Goal: Task Accomplishment & Management: Complete application form

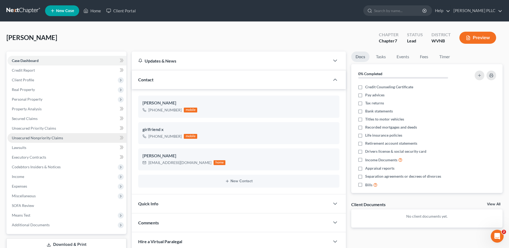
drag, startPoint x: 46, startPoint y: 189, endPoint x: 59, endPoint y: 189, distance: 12.6
click at [46, 140] on span "Unsecured Nonpriority Claims" at bounding box center [37, 137] width 51 height 5
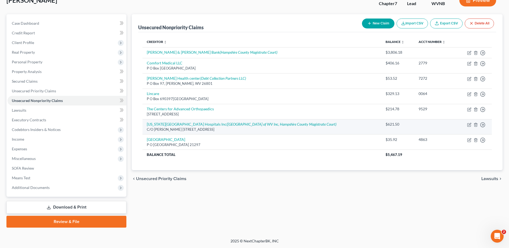
scroll to position [80, 0]
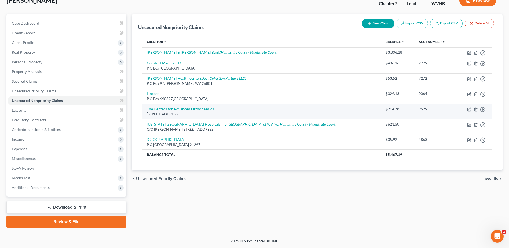
click at [8, 96] on link "Unsecured Nonpriority Claims" at bounding box center [67, 101] width 119 height 10
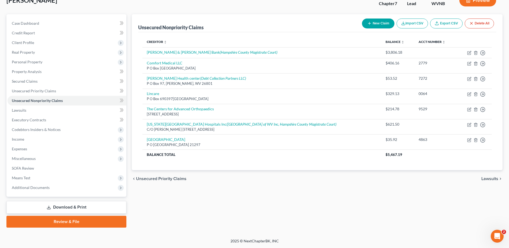
scroll to position [142, 0]
click at [24, 137] on span "Income" at bounding box center [18, 139] width 12 height 5
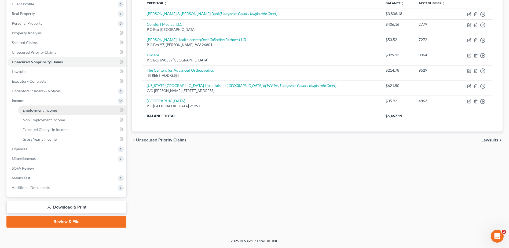
click at [43, 112] on span "Employment Income" at bounding box center [40, 110] width 34 height 5
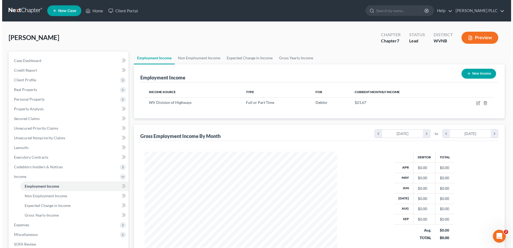
scroll to position [131, 203]
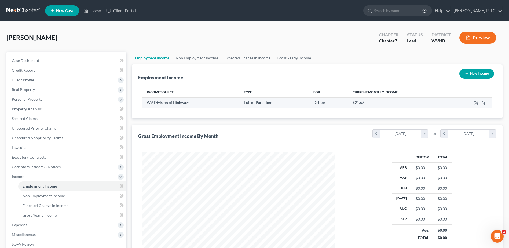
click at [189, 105] on span "WV Division of Highways" at bounding box center [168, 102] width 43 height 5
click at [474, 105] on icon "button" at bounding box center [476, 103] width 4 height 4
select select "0"
select select "51"
select select "2"
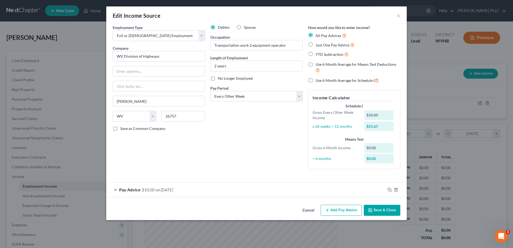
scroll to position [55, 0]
click at [115, 195] on div "Pay Advice $10.00 on [DATE]" at bounding box center [245, 189] width 279 height 14
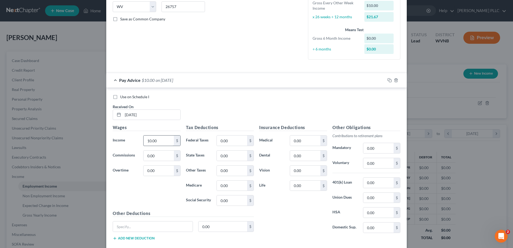
scroll to position [163, 0]
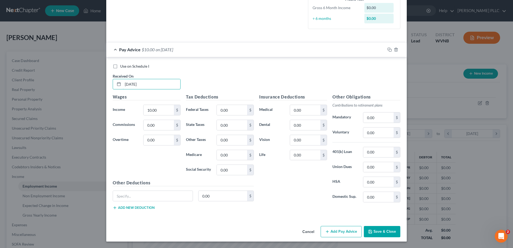
click at [0, 132] on html "Home New Case Client Portal [PERSON_NAME] PLLC [PERSON_NAME][EMAIL_ADDRESS][DOM…" at bounding box center [256, 162] width 513 height 324
type input "[DATE]"
type input "1,526.82"
type input "83.90"
type input "38.63"
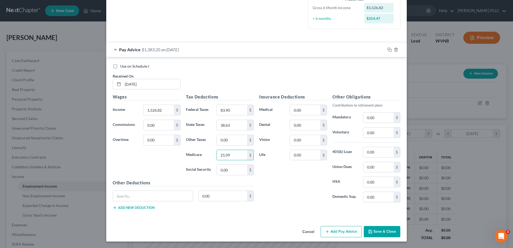
type input "21.09"
type input "91.16"
type input "2"
type input "83.90"
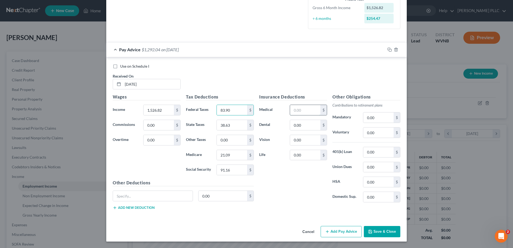
click at [307, 115] on input "text" at bounding box center [305, 110] width 30 height 10
type input "21.86"
type input "5.34"
click at [113, 191] on input "text" at bounding box center [153, 196] width 80 height 10
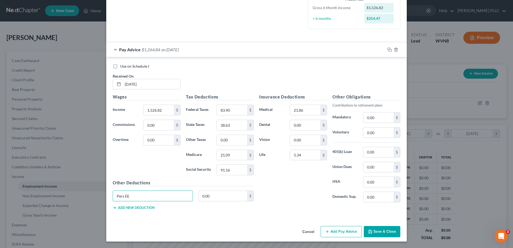
type input "Pers EE"
type input "91.61"
click at [113, 205] on button "Add new deduction" at bounding box center [134, 207] width 42 height 4
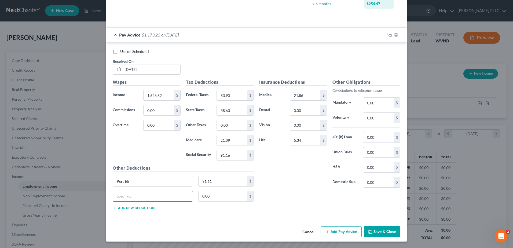
click at [113, 198] on input "text" at bounding box center [153, 196] width 80 height 10
type input "457"
type input "10.00"
click at [113, 210] on button "Add new deduction" at bounding box center [134, 208] width 42 height 4
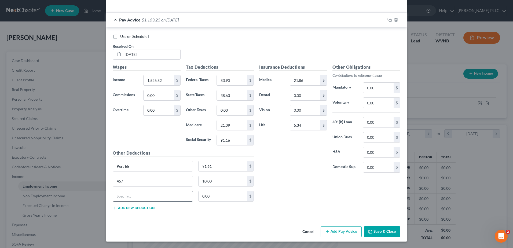
click at [113, 201] on input "text" at bounding box center [153, 196] width 80 height 10
type input "Mt Flex"
type input "17.57"
click at [113, 210] on button "Add new deduction" at bounding box center [134, 208] width 42 height 4
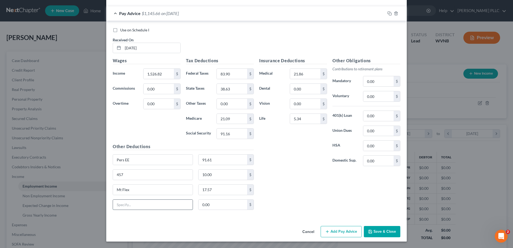
drag, startPoint x: 86, startPoint y: 237, endPoint x: 88, endPoint y: 232, distance: 5.4
click at [113, 210] on input "text" at bounding box center [153, 205] width 80 height 10
type input "[PERSON_NAME]"
type input "51.50"
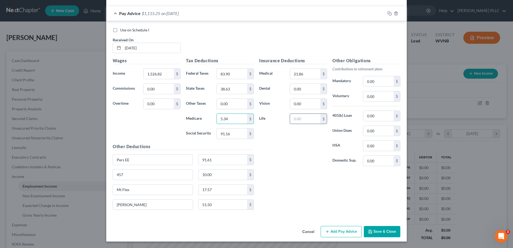
type input "5.34"
click at [309, 124] on input "text" at bounding box center [305, 119] width 30 height 10
type input "8.90"
type input "21.09"
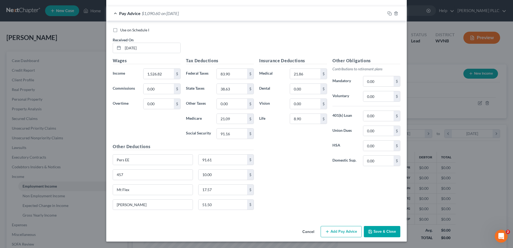
click at [361, 226] on button "Add Pay Advice" at bounding box center [340, 231] width 41 height 11
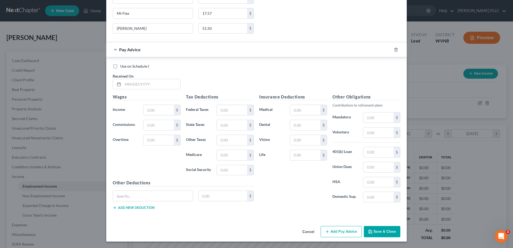
scroll to position [459, 0]
click at [123, 89] on input "text" at bounding box center [151, 84] width 57 height 10
type input "[DATE]"
type input "1,455.10"
click at [226, 115] on input "text" at bounding box center [232, 110] width 30 height 10
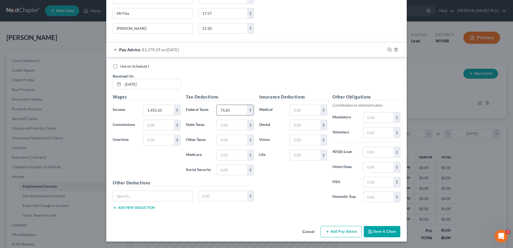
type input "75.81"
type input "36.39"
type input "20.04"
type input "85.71"
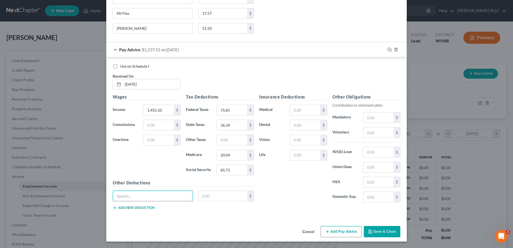
scroll to position [537, 0]
click at [312, 105] on input "text" at bounding box center [305, 110] width 30 height 10
type input "21.86"
type input "8.90"
click at [113, 201] on input "text" at bounding box center [153, 196] width 80 height 10
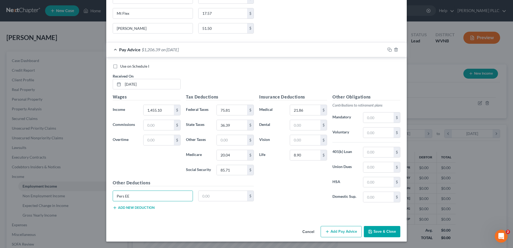
type input "Pers EE"
type input "87.31"
type input "10.00"
click at [113, 210] on button "Add new deduction" at bounding box center [134, 207] width 42 height 4
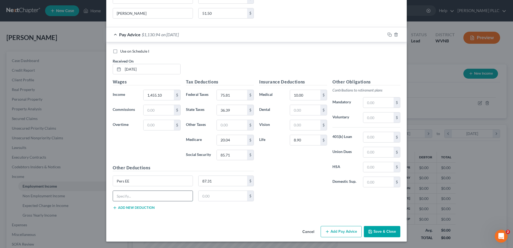
drag, startPoint x: 98, startPoint y: 226, endPoint x: 103, endPoint y: 226, distance: 5.1
click at [113, 201] on input "text" at bounding box center [153, 196] width 80 height 10
type input "457"
type input "10.00"
click at [113, 210] on button "Add new deduction" at bounding box center [134, 207] width 42 height 4
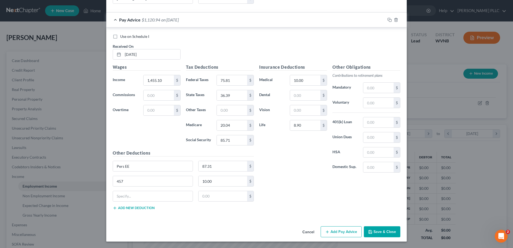
scroll to position [605, 0]
click at [115, 191] on input "text" at bounding box center [153, 196] width 80 height 10
type input "Mt Flex"
type input "17.57"
click at [113, 206] on button "Add new deduction" at bounding box center [134, 208] width 42 height 4
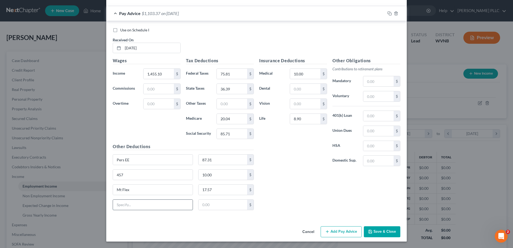
click at [113, 200] on input "text" at bounding box center [153, 205] width 80 height 10
type input "[PERSON_NAME]"
type input "51.50"
type input "21.86"
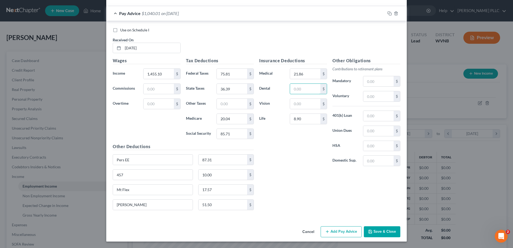
scroll to position [614, 0]
click at [361, 226] on button "Add Pay Advice" at bounding box center [340, 231] width 41 height 11
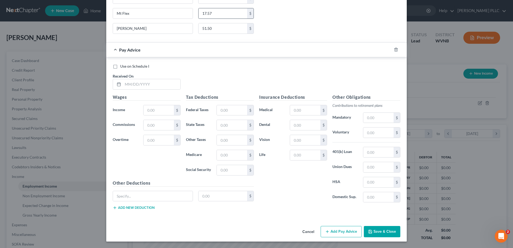
scroll to position [722, 0]
drag, startPoint x: 105, startPoint y: 157, endPoint x: 111, endPoint y: 156, distance: 6.1
click at [123, 89] on input "text" at bounding box center [151, 84] width 57 height 10
type input "[DATE]"
type input "1,402.51"
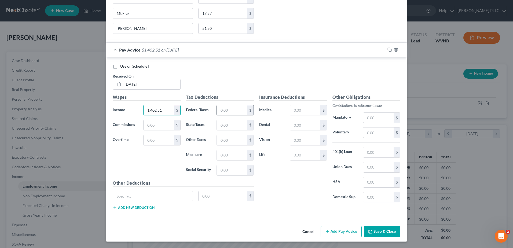
click at [220, 115] on input "text" at bounding box center [232, 110] width 30 height 10
type input "69.88"
type input "34.74"
type input "19.28"
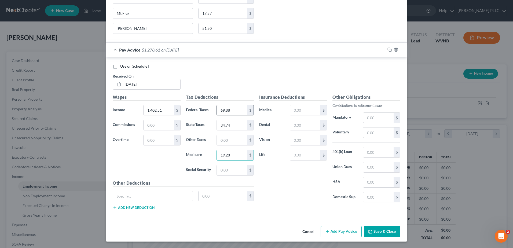
scroll to position [854, 0]
type input "82.45"
click at [317, 105] on input "text" at bounding box center [305, 110] width 30 height 10
type input "21.86"
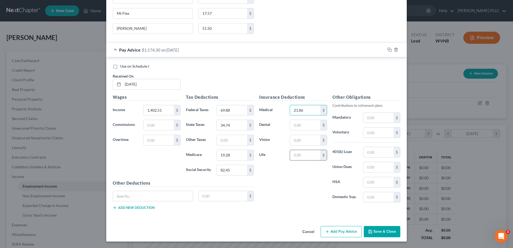
click at [320, 150] on input "text" at bounding box center [305, 155] width 30 height 10
type input "8.90"
click at [113, 200] on input "text" at bounding box center [153, 196] width 80 height 10
type input "Pers EE"
type input "84.15"
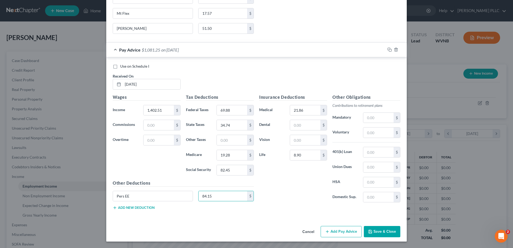
click at [113, 210] on button "Add new deduction" at bounding box center [134, 207] width 42 height 4
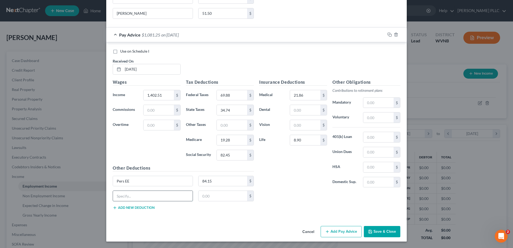
drag, startPoint x: 96, startPoint y: 220, endPoint x: 101, endPoint y: 223, distance: 5.9
click at [113, 201] on input "text" at bounding box center [153, 196] width 80 height 10
type input "1"
type input "457"
type input "10.00"
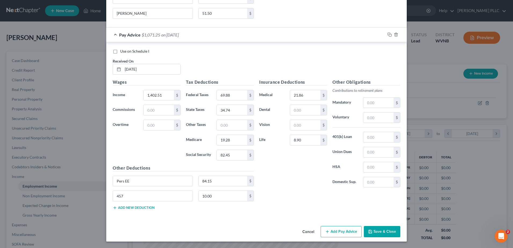
click at [113, 210] on button "Add new deduction" at bounding box center [134, 207] width 42 height 4
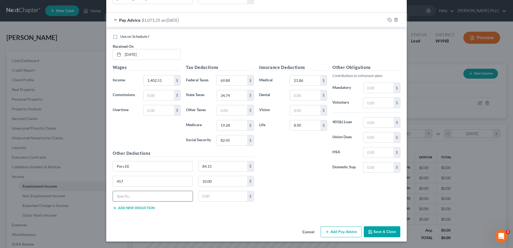
click at [113, 201] on input "text" at bounding box center [153, 196] width 80 height 10
type input "Mt Flex"
type input "17.57"
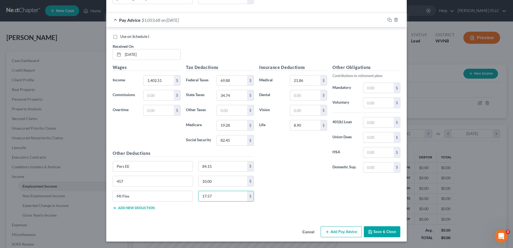
scroll to position [895, 0]
click at [113, 206] on button "Add new deduction" at bounding box center [134, 208] width 42 height 4
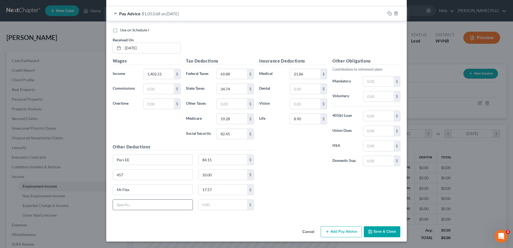
click at [113, 200] on input "text" at bounding box center [153, 205] width 80 height 10
type input "Peia"
type input "8"
type input "51.50"
drag, startPoint x: 83, startPoint y: 199, endPoint x: 88, endPoint y: 196, distance: 6.1
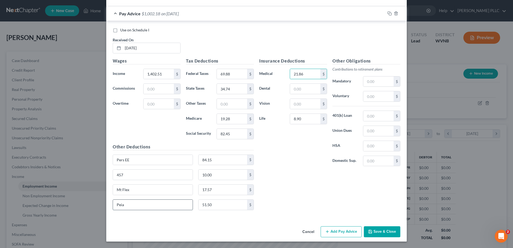
click at [113, 200] on input "Peia" at bounding box center [153, 205] width 80 height 10
type input "[PERSON_NAME]"
click at [361, 226] on button "Add Pay Advice" at bounding box center [340, 231] width 41 height 11
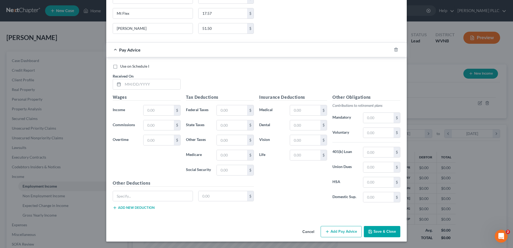
scroll to position [1012, 0]
click at [123, 89] on input "text" at bounding box center [151, 84] width 57 height 10
type input "[DATE]"
type input "1,402.50"
type input "69.88"
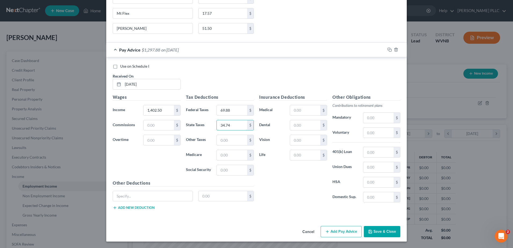
type input "34.74"
type input "19.29"
type input "82.46"
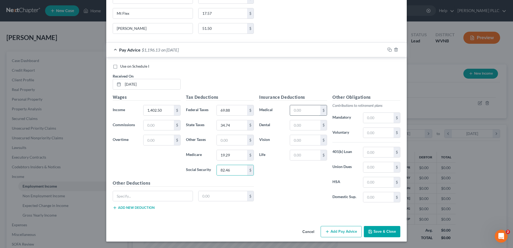
click at [311, 105] on input "text" at bounding box center [305, 110] width 30 height 10
type input "21.86"
drag, startPoint x: 317, startPoint y: 119, endPoint x: 317, endPoint y: 115, distance: 4.0
click at [317, 150] on input "text" at bounding box center [305, 155] width 30 height 10
type input "8.90"
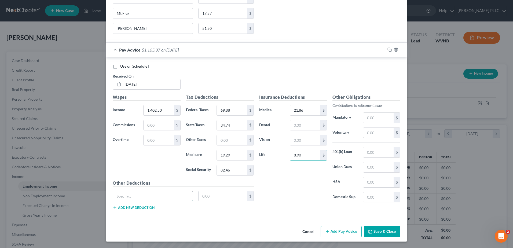
click at [113, 191] on input "text" at bounding box center [153, 196] width 80 height 10
type input "Pers EE"
type input "84.15"
click at [113, 205] on button "Add new deduction" at bounding box center [134, 207] width 42 height 4
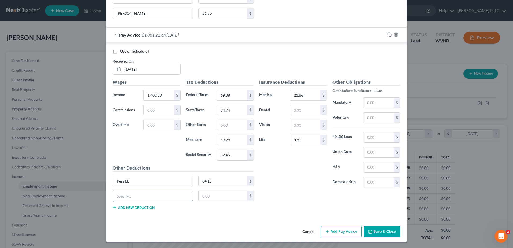
click at [113, 201] on input "text" at bounding box center [153, 196] width 80 height 10
type input "457"
type input "10.00"
click at [113, 210] on button "Add new deduction" at bounding box center [134, 207] width 42 height 4
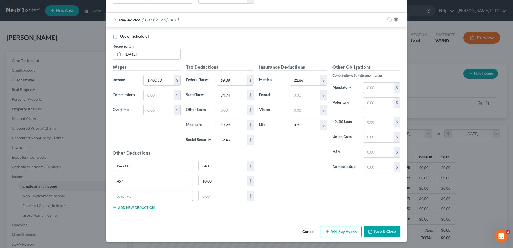
click at [113, 201] on input "text" at bounding box center [153, 196] width 80 height 10
type input "Mt Flex"
type input "17.57"
click at [113, 210] on button "Add new deduction" at bounding box center [134, 207] width 42 height 4
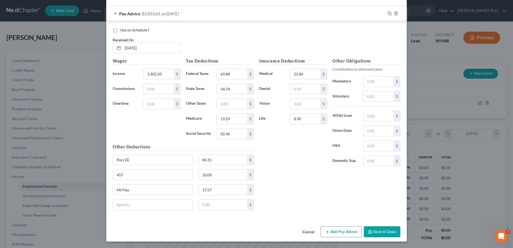
scroll to position [1194, 0]
click at [113, 200] on input "text" at bounding box center [153, 205] width 80 height 10
type input "[PERSON_NAME]"
type input "51.50"
click at [361, 227] on button "Add Pay Advice" at bounding box center [340, 231] width 41 height 11
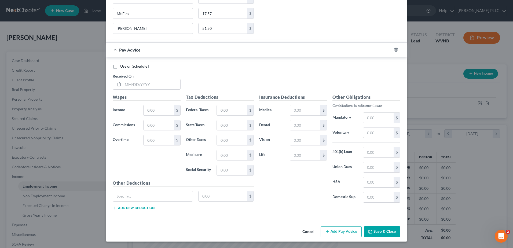
scroll to position [1301, 0]
click at [123, 89] on input "text" at bounding box center [151, 84] width 57 height 10
type input "[DATE]"
type input "1,402.50"
click at [217, 115] on input "text" at bounding box center [232, 110] width 30 height 10
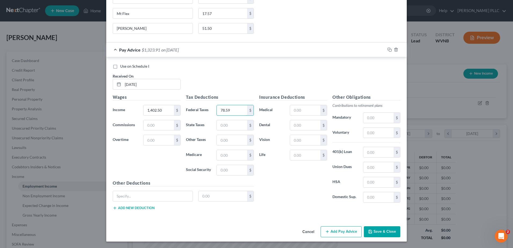
type input "78.59"
type input "37.16"
type input "20.33"
type input "86.95"
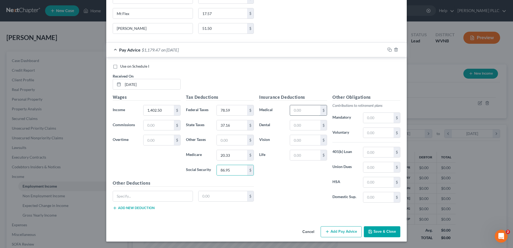
click at [319, 105] on input "text" at bounding box center [305, 110] width 30 height 10
type input "21.86"
click at [320, 150] on input "text" at bounding box center [305, 155] width 30 height 10
type input "8.90"
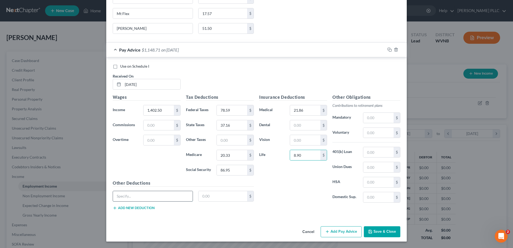
click at [113, 201] on input "text" at bounding box center [153, 196] width 80 height 10
type input "Pers EE"
type input "84.15"
click at [113, 210] on button "Add new deduction" at bounding box center [134, 208] width 42 height 4
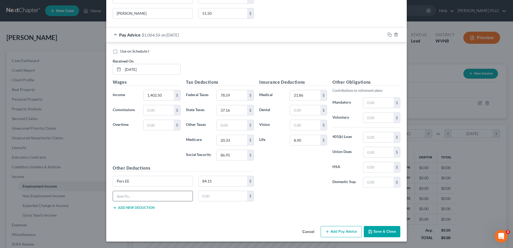
click at [113, 201] on input "text" at bounding box center [153, 196] width 80 height 10
type input "457"
type input "10.00"
click at [113, 210] on button "Add new deduction" at bounding box center [134, 207] width 42 height 4
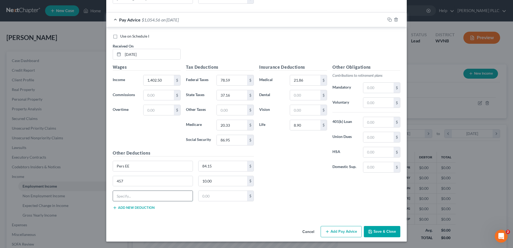
click at [113, 201] on input "text" at bounding box center [153, 196] width 80 height 10
type input "Mt Flex"
click at [361, 237] on button "Add Pay Advice" at bounding box center [340, 231] width 41 height 11
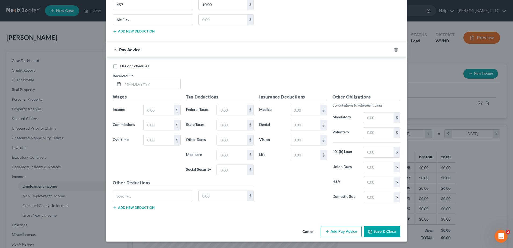
scroll to position [1572, 0]
click at [124, 89] on input "text" at bounding box center [151, 84] width 57 height 10
type input "[DATE]"
type input "1,542.75"
click at [217, 115] on input "text" at bounding box center [232, 110] width 30 height 10
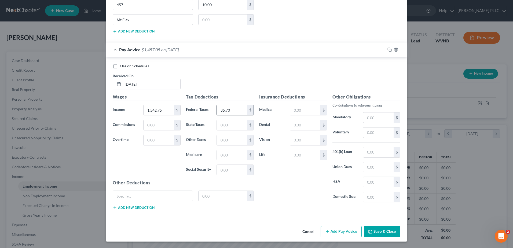
type input "85.70"
type input "39.13"
type input "21.32"
type input "91.15"
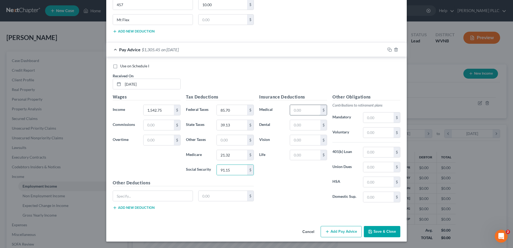
click at [320, 105] on input "text" at bounding box center [305, 110] width 30 height 10
type input "21.86"
click at [306, 150] on input "text" at bounding box center [305, 155] width 30 height 10
type input "8.90"
click at [113, 191] on input "text" at bounding box center [153, 196] width 80 height 10
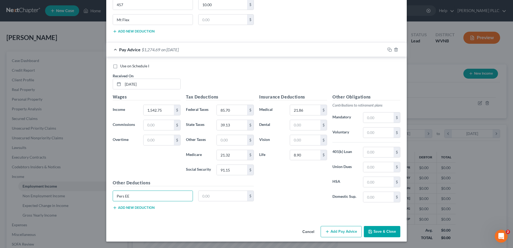
type input "Pers EE"
type input "92.57"
click at [113, 205] on button "Add new deduction" at bounding box center [134, 207] width 42 height 4
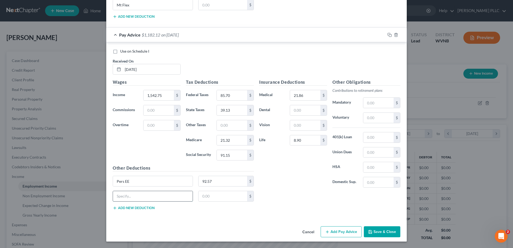
click at [113, 201] on input "text" at bounding box center [153, 196] width 80 height 10
type input "457"
type input "10.00"
click at [113, 210] on button "Add new deduction" at bounding box center [134, 208] width 42 height 4
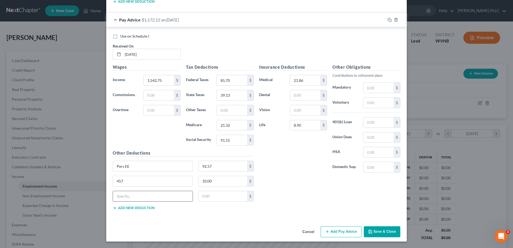
click at [113, 201] on input "text" at bounding box center [153, 196] width 80 height 10
type input "Mt Flex"
type input "17.57"
click at [113, 210] on button "Add new deduction" at bounding box center [134, 208] width 42 height 4
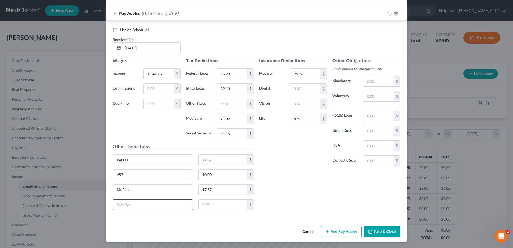
click at [113, 210] on input "text" at bounding box center [153, 205] width 80 height 10
type input "[PERSON_NAME]"
type input "51.50"
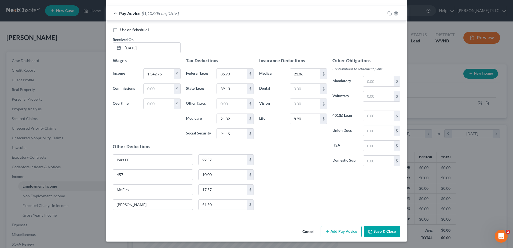
click at [361, 227] on button "Add Pay Advice" at bounding box center [340, 231] width 41 height 11
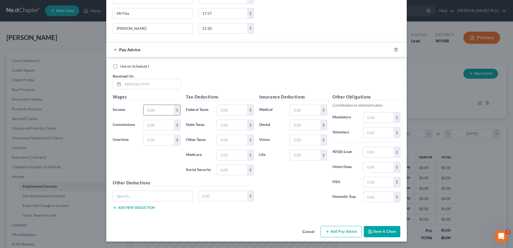
scroll to position [1871, 0]
click at [123, 89] on input "text" at bounding box center [151, 84] width 57 height 10
type input "[DATE]"
type input "1,866.76"
click at [217, 115] on input "text" at bounding box center [232, 110] width 30 height 10
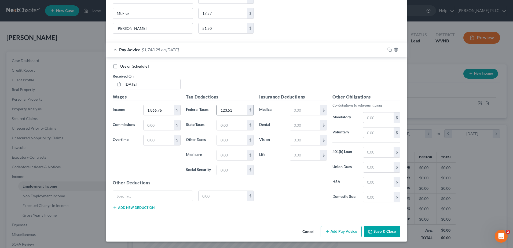
type input "123.51"
type input "51.22"
type input "26.02"
type input "111.23"
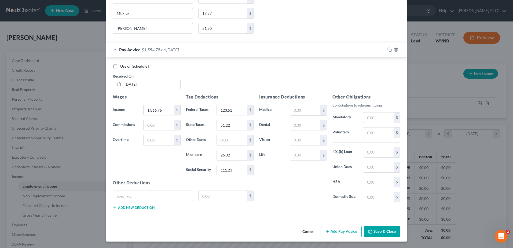
click at [320, 105] on input "text" at bounding box center [305, 110] width 30 height 10
type input "21.86"
click at [320, 150] on input "text" at bounding box center [305, 155] width 30 height 10
type input "8.90"
click at [113, 191] on input "text" at bounding box center [153, 196] width 80 height 10
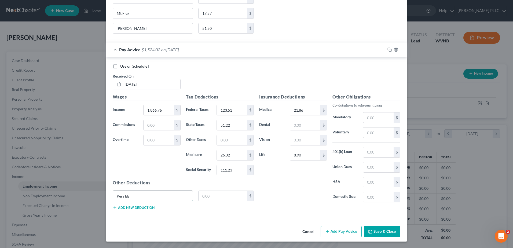
type input "Pers EE"
type input "101.51"
click at [113, 205] on button "Add new deduction" at bounding box center [134, 207] width 42 height 4
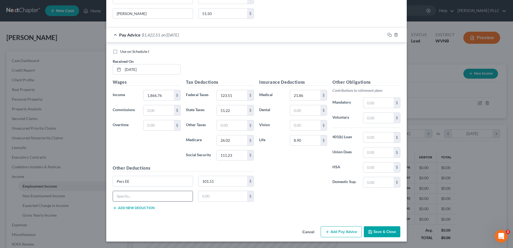
click at [113, 195] on input "text" at bounding box center [153, 196] width 80 height 10
type input "457"
type input "10.00"
click at [113, 210] on button "Add new deduction" at bounding box center [134, 208] width 42 height 4
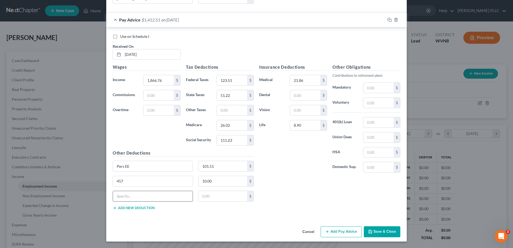
click at [113, 201] on input "text" at bounding box center [153, 196] width 80 height 10
type input "Mt Flex"
type input "17.57"
click at [113, 210] on button "Add new deduction" at bounding box center [134, 208] width 42 height 4
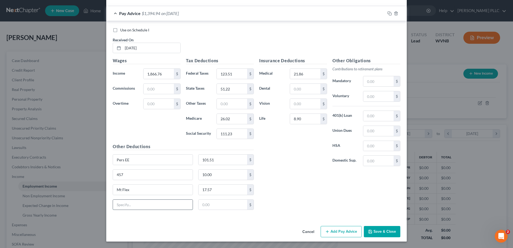
click at [113, 210] on input "text" at bounding box center [153, 205] width 80 height 10
type input "[PERSON_NAME]"
type input "51.50"
click at [361, 226] on button "Add Pay Advice" at bounding box center [340, 231] width 41 height 11
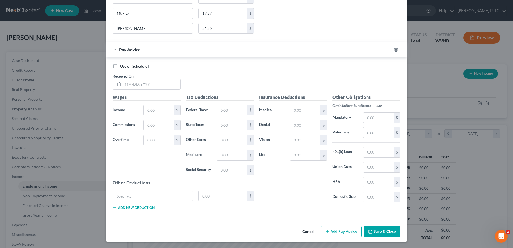
scroll to position [2161, 0]
click at [123, 89] on input "text" at bounding box center [151, 84] width 57 height 10
type input "[DATE]"
type input "1,919.67"
click at [217, 115] on input "text" at bounding box center [232, 110] width 30 height 10
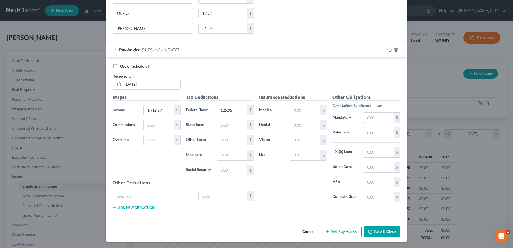
type input "125.05"
type input "7"
type input "51.79"
type input "26.40"
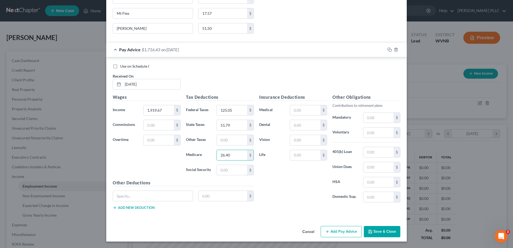
scroll to position [2293, 0]
type input "112.89"
click at [313, 105] on input "text" at bounding box center [305, 110] width 30 height 10
type input "21.86"
click at [316, 150] on input "text" at bounding box center [305, 155] width 30 height 10
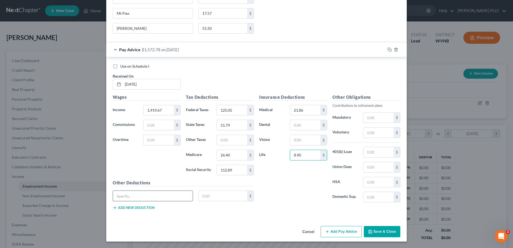
type input "8.90"
click at [131, 191] on input "text" at bounding box center [153, 196] width 80 height 10
type input "Pers EE"
type input "115.18"
click at [113, 205] on button "Add new deduction" at bounding box center [134, 207] width 42 height 4
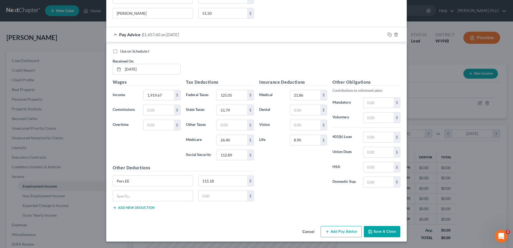
drag, startPoint x: 102, startPoint y: 198, endPoint x: 102, endPoint y: 208, distance: 9.7
click at [113, 201] on input "text" at bounding box center [153, 196] width 80 height 10
type input "457"
type input "10.00"
click at [113, 210] on button "Add new deduction" at bounding box center [134, 207] width 42 height 4
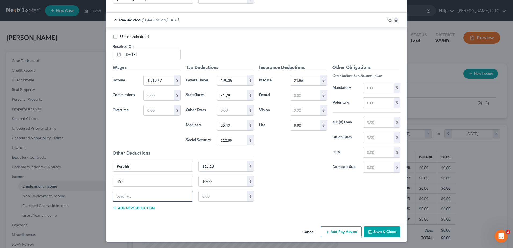
click at [113, 201] on input "text" at bounding box center [153, 196] width 80 height 10
type input "Mt Flex"
type input "38.43"
click at [113, 210] on button "Add new deduction" at bounding box center [134, 208] width 42 height 4
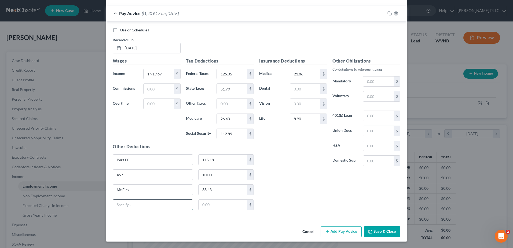
click at [113, 210] on input "text" at bounding box center [153, 205] width 80 height 10
type input "[PERSON_NAME]"
type input "57.00"
click at [361, 227] on button "Add Pay Advice" at bounding box center [340, 231] width 41 height 11
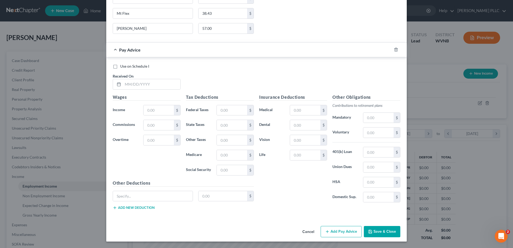
scroll to position [2558, 0]
click at [132, 79] on input "text" at bounding box center [151, 84] width 57 height 10
type input "[DATE]"
type input "1,667.98"
drag, startPoint x: 206, startPoint y: 85, endPoint x: 205, endPoint y: 83, distance: 2.9
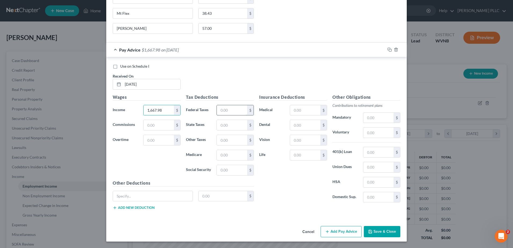
click at [217, 105] on input "text" at bounding box center [232, 110] width 30 height 10
type input "96.66"
type input "42.17"
type input "22.75"
type input "97.27"
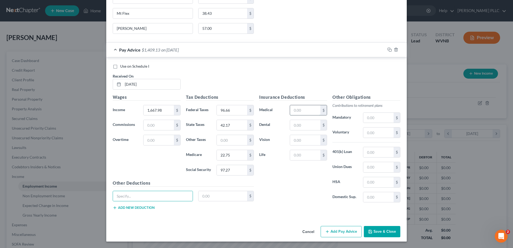
click at [310, 105] on input "text" at bounding box center [305, 110] width 30 height 10
type input "21.86"
drag, startPoint x: 308, startPoint y: 148, endPoint x: 309, endPoint y: 145, distance: 3.0
click at [309, 150] on input "text" at bounding box center [305, 155] width 30 height 10
type input "8.90"
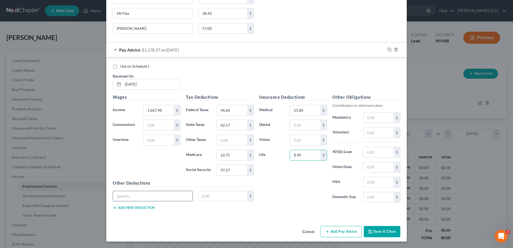
click at [113, 201] on input "text" at bounding box center [153, 196] width 80 height 10
type input "Pers EE"
type input "100.08"
click at [113, 210] on button "Add new deduction" at bounding box center [134, 207] width 42 height 4
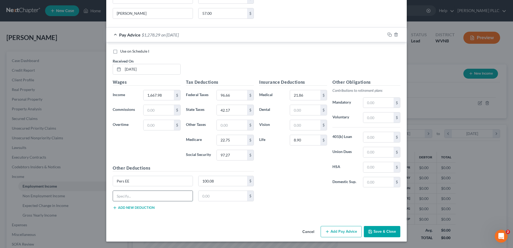
click at [113, 201] on input "text" at bounding box center [153, 196] width 80 height 10
type input "457"
type input "10.00"
click at [113, 210] on button "Add new deduction" at bounding box center [134, 207] width 42 height 4
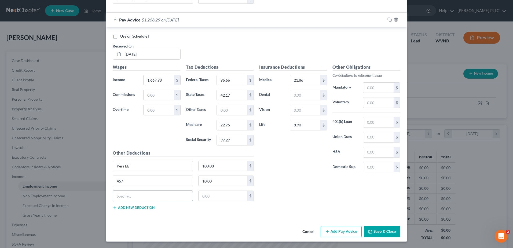
click at [113, 201] on input "text" at bounding box center [153, 196] width 80 height 10
type input "Mt Flex"
type input "38.43"
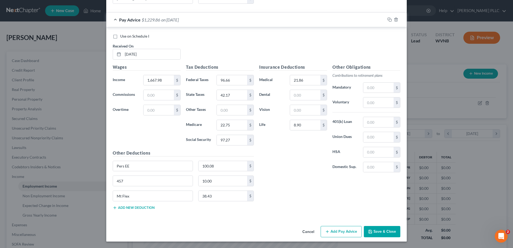
click at [113, 205] on button "Add new deduction" at bounding box center [134, 207] width 42 height 4
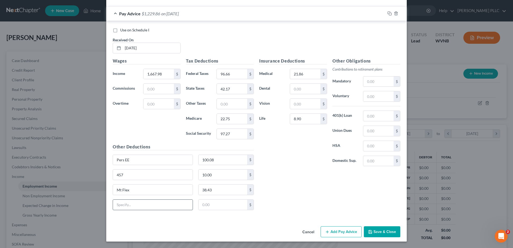
click at [113, 200] on input "text" at bounding box center [153, 205] width 80 height 10
type input "[PERSON_NAME]"
type input "57.00"
click at [361, 227] on button "Add Pay Advice" at bounding box center [340, 231] width 41 height 11
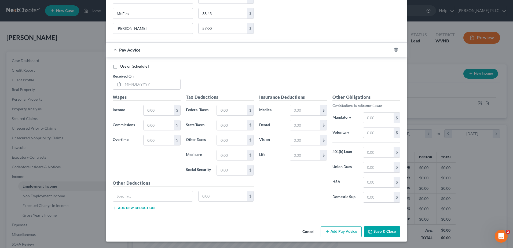
scroll to position [2740, 0]
click at [132, 89] on input "text" at bounding box center [151, 84] width 57 height 10
type input "[DATE]"
click at [143, 115] on input "text" at bounding box center [158, 110] width 30 height 10
type input "1,913.85"
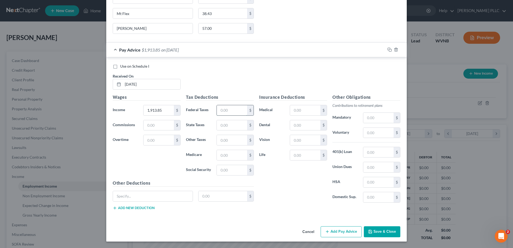
click at [217, 115] on input "text" at bounding box center [232, 110] width 30 height 10
type input "124.39"
type input "51.55"
type input "26.31"
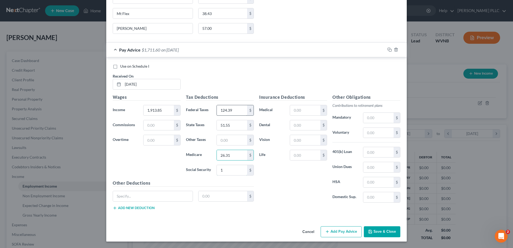
scroll to position [2873, 0]
type input "112.53"
click at [316, 105] on input "text" at bounding box center [305, 110] width 30 height 10
type input "21.86"
click at [320, 150] on input "text" at bounding box center [305, 155] width 30 height 10
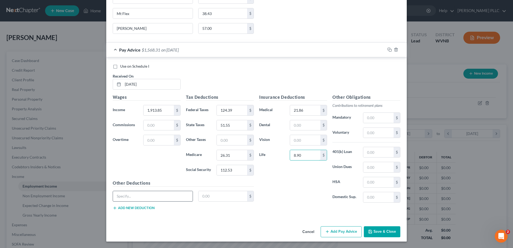
type input "8.90"
click at [113, 191] on input "text" at bounding box center [153, 196] width 80 height 10
type input "Pers EE"
type input "114.83"
click at [113, 206] on button "Add new deduction" at bounding box center [134, 208] width 42 height 4
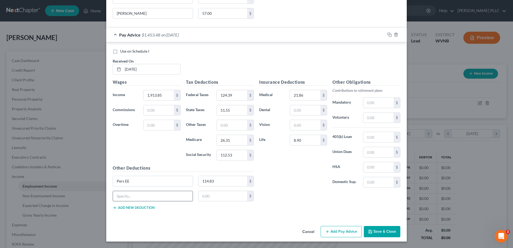
click at [113, 196] on input "text" at bounding box center [153, 196] width 80 height 10
type input "457"
type input "10.00"
click at [113, 210] on button "Add new deduction" at bounding box center [134, 207] width 42 height 4
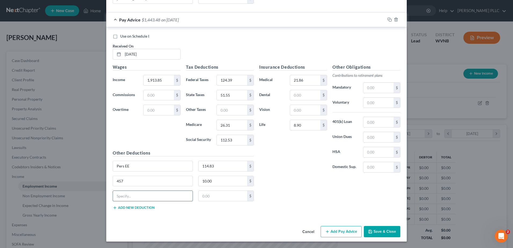
drag, startPoint x: 100, startPoint y: 217, endPoint x: 107, endPoint y: 212, distance: 8.5
click at [113, 201] on input "text" at bounding box center [153, 196] width 80 height 10
type input "Mt Flex"
type input "38.43"
click at [113, 210] on button "Add new deduction" at bounding box center [134, 207] width 42 height 4
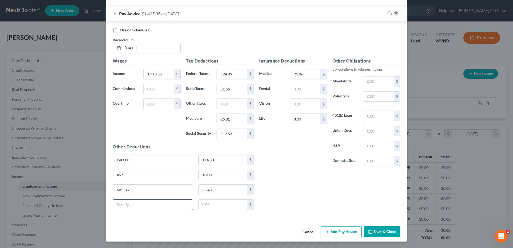
click at [113, 210] on input "text" at bounding box center [153, 205] width 80 height 10
type input "[PERSON_NAME]"
type input "57.00"
click at [359, 226] on button "Add Pay Advice" at bounding box center [340, 231] width 41 height 11
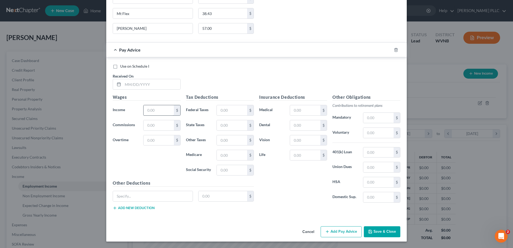
scroll to position [3030, 0]
click at [123, 89] on input "text" at bounding box center [151, 84] width 57 height 10
type input "[DATE]"
type input "1,836.67"
click at [217, 115] on input "text" at bounding box center [232, 110] width 30 height 10
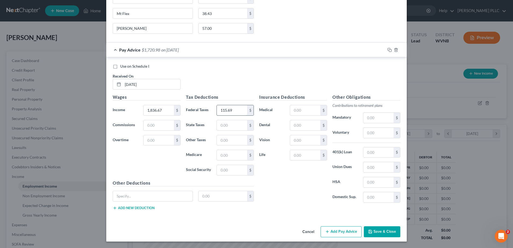
type input "115.69"
type input "48.33"
type input "25.20"
type input "107.73"
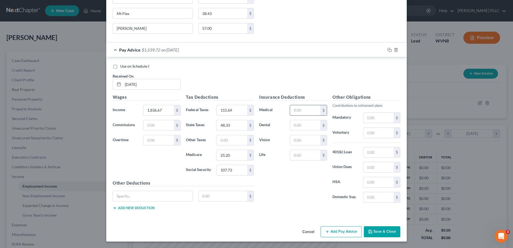
click at [320, 105] on input "text" at bounding box center [305, 110] width 30 height 10
type input "21.86"
click at [330, 130] on div "Insurance Deductions Medical 21.86 $ Dental $ Vision $ Life $" at bounding box center [292, 150] width 73 height 113
type input "8.90"
click at [123, 191] on input "text" at bounding box center [153, 196] width 80 height 10
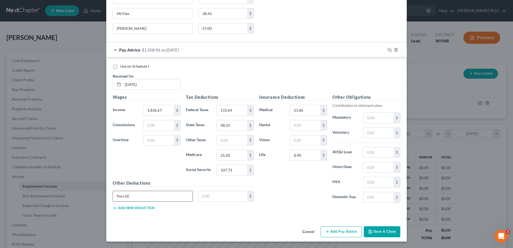
type input "Pers EE"
type input "110.20"
click at [113, 206] on button "Add new deduction" at bounding box center [134, 208] width 42 height 4
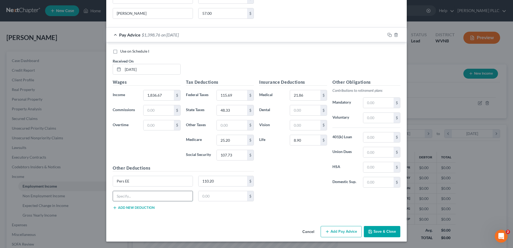
click at [113, 201] on input "text" at bounding box center [153, 196] width 80 height 10
type input "457"
type input "10.00"
click at [113, 210] on button "Add new deduction" at bounding box center [134, 207] width 42 height 4
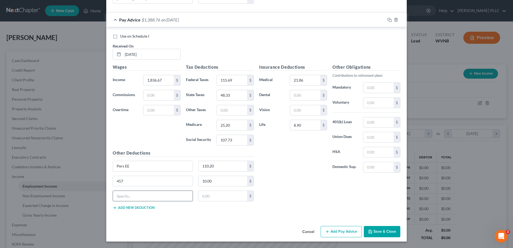
click at [113, 201] on input "text" at bounding box center [153, 196] width 80 height 10
type input "Mt Flex"
type input "38.43"
click at [113, 210] on button "Add new deduction" at bounding box center [134, 207] width 42 height 4
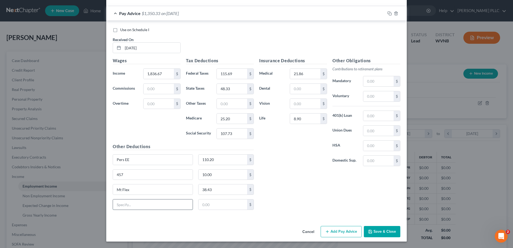
click at [113, 209] on input "text" at bounding box center [153, 204] width 80 height 10
type input "[PERSON_NAME]"
type input "57.00"
click at [361, 226] on button "Add Pay Advice" at bounding box center [340, 231] width 41 height 11
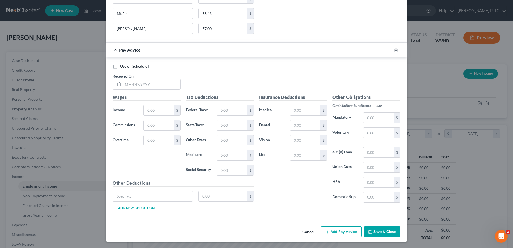
scroll to position [3293, 0]
click at [123, 89] on input "text" at bounding box center [151, 84] width 57 height 10
type input "[DATE]"
click at [143, 115] on input "text" at bounding box center [158, 110] width 30 height 10
type input "1,939.72"
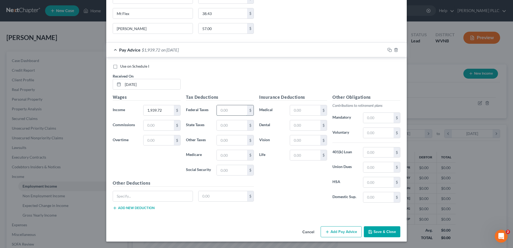
click at [217, 115] on input "text" at bounding box center [232, 110] width 30 height 10
type input "127.31"
click at [317, 105] on input "text" at bounding box center [305, 110] width 30 height 10
click at [320, 150] on input "text" at bounding box center [305, 155] width 30 height 10
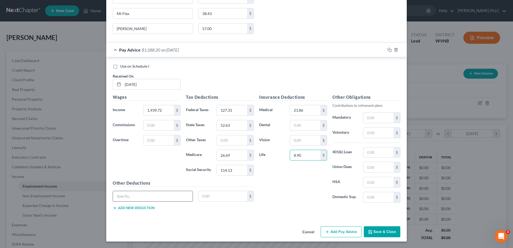
click at [113, 197] on input "text" at bounding box center [153, 196] width 80 height 10
click at [113, 210] on button "Add new deduction" at bounding box center [134, 208] width 42 height 4
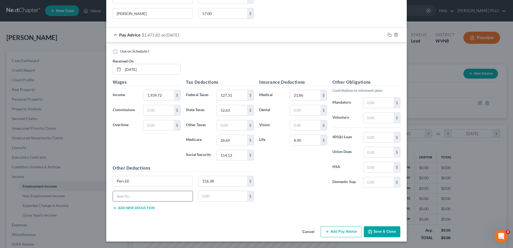
click at [113, 201] on input "text" at bounding box center [153, 196] width 80 height 10
click at [113, 210] on button "Add new deduction" at bounding box center [134, 208] width 42 height 4
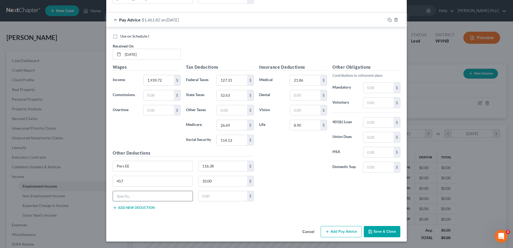
click at [113, 201] on input "text" at bounding box center [153, 196] width 80 height 10
click at [113, 205] on button "Add new deduction" at bounding box center [134, 207] width 42 height 4
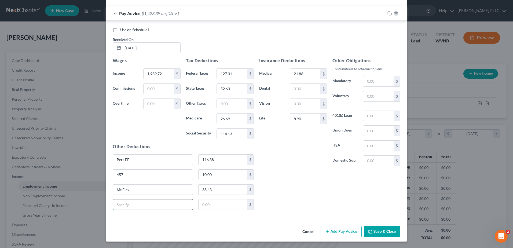
click at [113, 199] on input "text" at bounding box center [153, 204] width 80 height 10
click at [361, 227] on button "Add Pay Advice" at bounding box center [340, 231] width 41 height 11
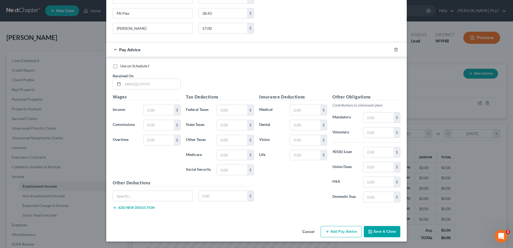
scroll to position [3610, 0]
click at [134, 89] on input "text" at bounding box center [151, 84] width 57 height 10
click at [123, 89] on input "text" at bounding box center [151, 84] width 57 height 10
click at [217, 115] on input "text" at bounding box center [232, 110] width 30 height 10
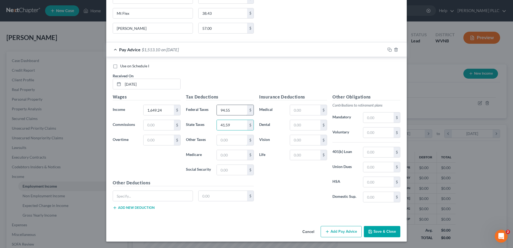
scroll to position [3719, 0]
click at [313, 105] on input "text" at bounding box center [305, 110] width 30 height 10
click at [317, 150] on input "text" at bounding box center [305, 155] width 30 height 10
click at [113, 201] on input "text" at bounding box center [153, 196] width 80 height 10
click at [113, 210] on button "Add new deduction" at bounding box center [134, 207] width 42 height 4
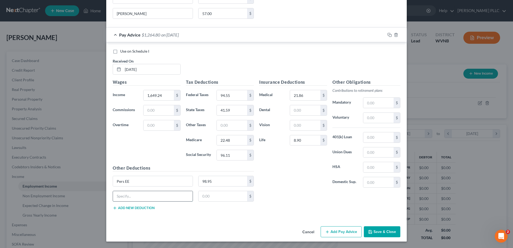
click at [113, 201] on input "text" at bounding box center [153, 196] width 80 height 10
click at [113, 210] on button "Add new deduction" at bounding box center [134, 208] width 42 height 4
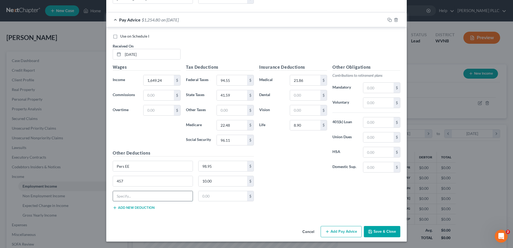
click at [113, 201] on input "text" at bounding box center [153, 196] width 80 height 10
click at [113, 205] on button "Add new deduction" at bounding box center [134, 207] width 42 height 4
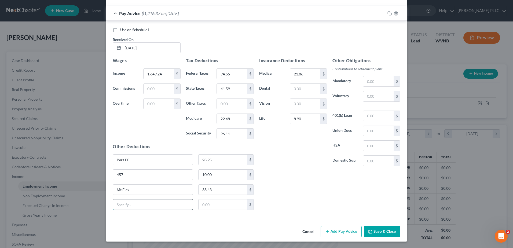
click at [113, 199] on input "text" at bounding box center [153, 204] width 80 height 10
click at [359, 226] on button "Add Pay Advice" at bounding box center [340, 231] width 41 height 11
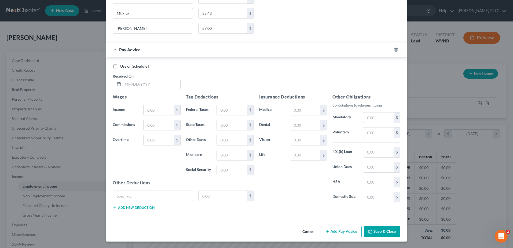
scroll to position [3899, 0]
click at [132, 89] on input "text" at bounding box center [151, 84] width 57 height 10
click at [217, 115] on input "text" at bounding box center [232, 110] width 30 height 10
click at [308, 105] on input "text" at bounding box center [305, 110] width 30 height 10
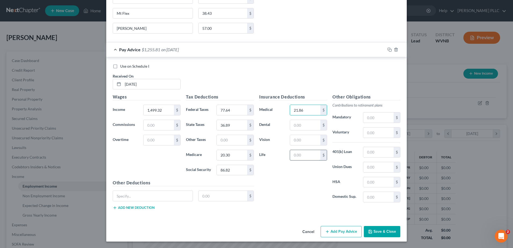
click at [320, 150] on input "text" at bounding box center [305, 155] width 30 height 10
click at [116, 191] on input "text" at bounding box center [153, 196] width 80 height 10
click at [113, 205] on button "Add new deduction" at bounding box center [134, 207] width 42 height 4
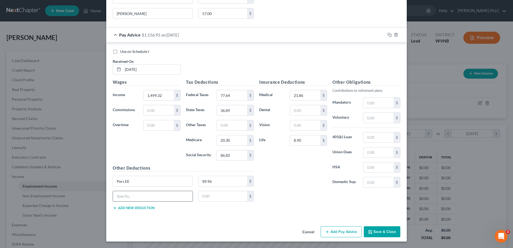
click at [113, 198] on input "text" at bounding box center [153, 196] width 80 height 10
click at [113, 210] on button "Add new deduction" at bounding box center [134, 208] width 42 height 4
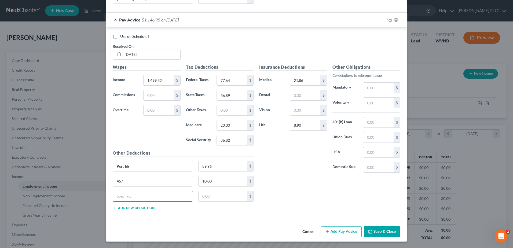
click at [113, 201] on input "text" at bounding box center [153, 196] width 80 height 10
click at [113, 210] on button "Add new deduction" at bounding box center [134, 208] width 42 height 4
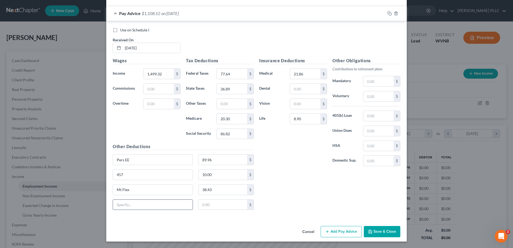
click at [113, 210] on input "text" at bounding box center [153, 205] width 80 height 10
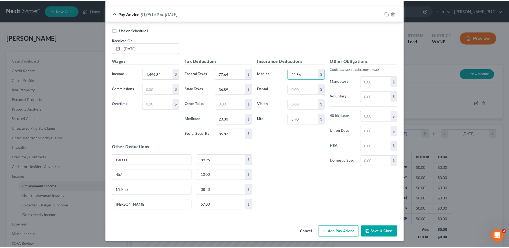
scroll to position [4082, 0]
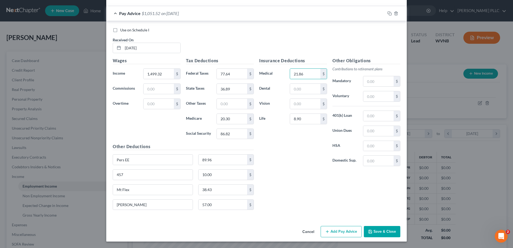
click at [400, 226] on button "Save & Close" at bounding box center [382, 231] width 36 height 11
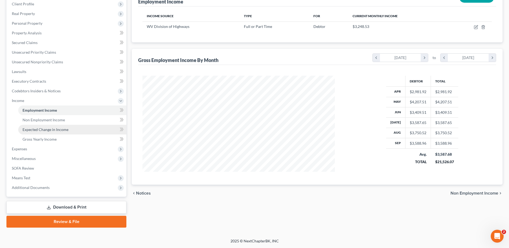
scroll to position [195, 0]
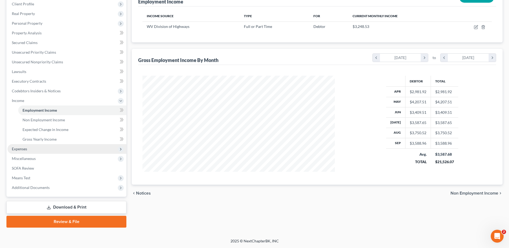
click at [23, 146] on span "Expenses" at bounding box center [19, 148] width 15 height 5
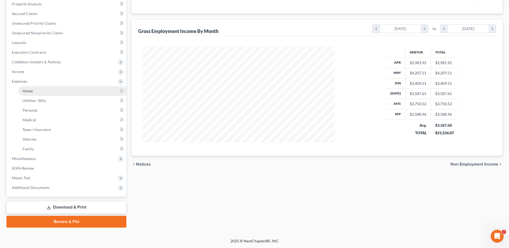
click at [33, 88] on span "Home" at bounding box center [28, 90] width 10 height 5
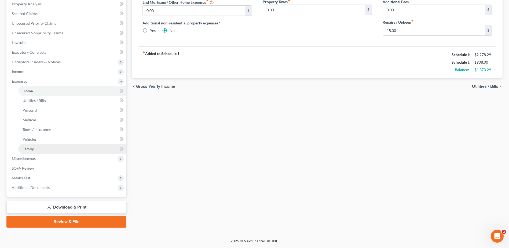
scroll to position [235, 0]
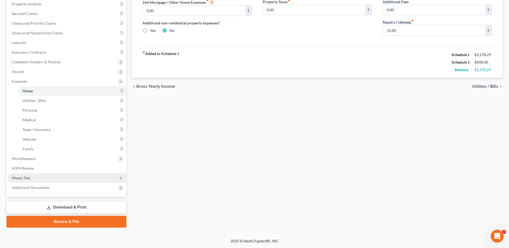
click at [30, 175] on span "Means Test" at bounding box center [21, 177] width 19 height 5
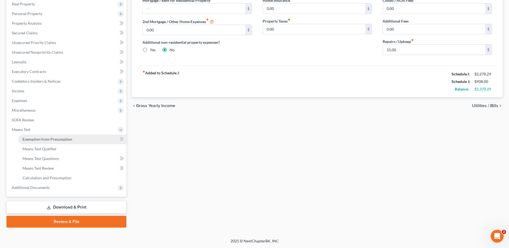
click at [62, 137] on span "Exemption from Presumption" at bounding box center [48, 139] width 50 height 5
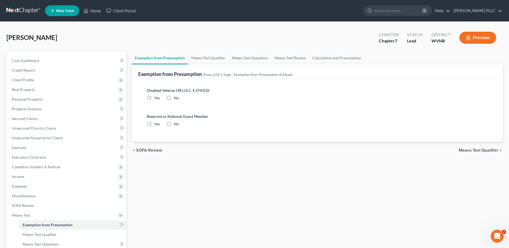
click at [179, 101] on label "No" at bounding box center [176, 97] width 5 height 5
click at [179, 99] on input "No" at bounding box center [177, 96] width 3 height 3
click at [179, 127] on label "No" at bounding box center [176, 123] width 5 height 5
click at [179, 125] on input "No" at bounding box center [177, 122] width 3 height 3
click at [462, 152] on span "Means Test Qualifier" at bounding box center [478, 150] width 39 height 4
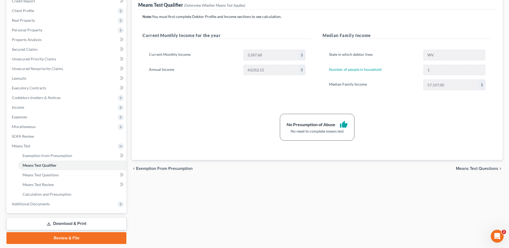
scroll to position [80, 0]
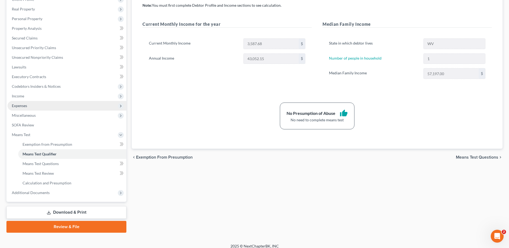
click at [27, 108] on span "Expenses" at bounding box center [19, 105] width 15 height 5
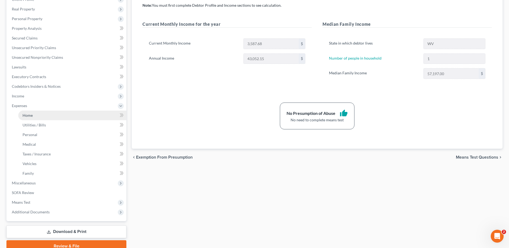
click at [33, 117] on span "Home" at bounding box center [28, 115] width 10 height 5
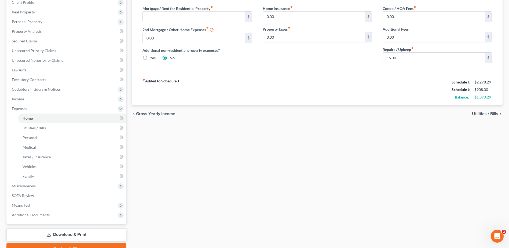
scroll to position [80, 0]
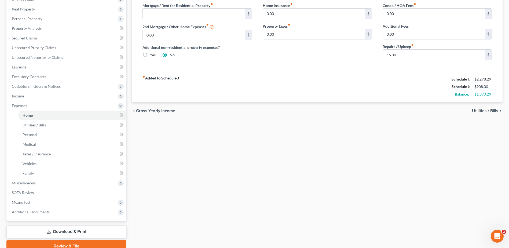
click at [472, 113] on span "Utilities / Bills" at bounding box center [485, 111] width 26 height 4
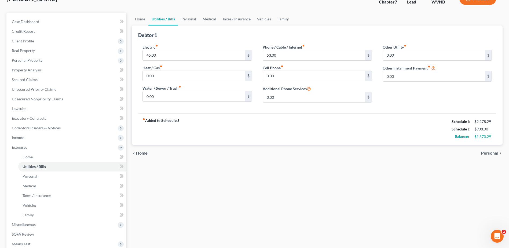
scroll to position [107, 0]
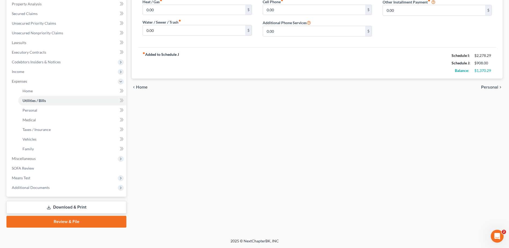
click at [492, 89] on span "Personal" at bounding box center [489, 87] width 17 height 4
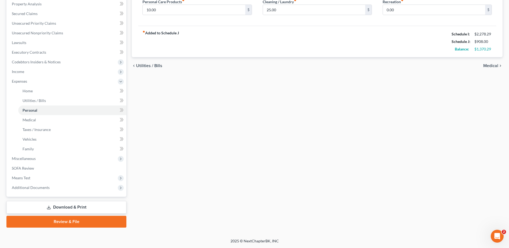
click at [483, 68] on span "Medical" at bounding box center [490, 66] width 15 height 4
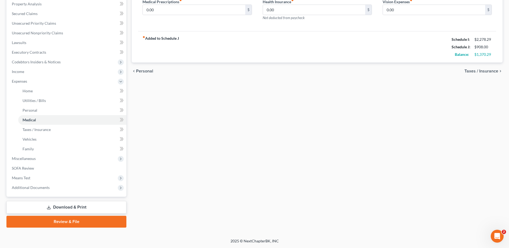
click at [483, 73] on span "Taxes / Insurance" at bounding box center [481, 71] width 34 height 4
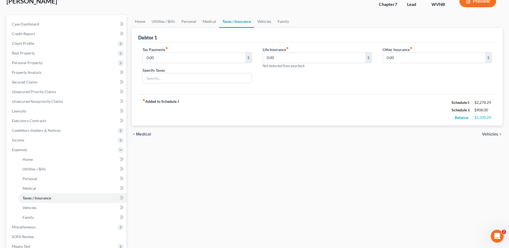
scroll to position [107, 0]
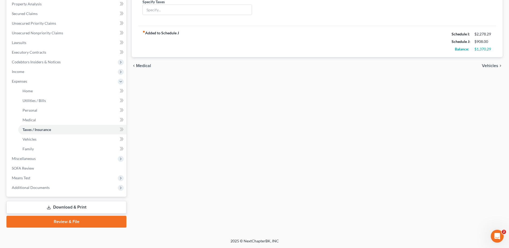
click at [482, 68] on span "Vehicles" at bounding box center [490, 66] width 16 height 4
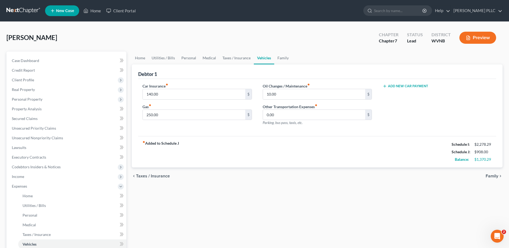
click at [411, 88] on button "Add New Car Payment" at bounding box center [405, 86] width 46 height 4
click at [399, 99] on input "text" at bounding box center [429, 94] width 93 height 10
click at [39, 63] on span "Case Dashboard" at bounding box center [25, 60] width 27 height 5
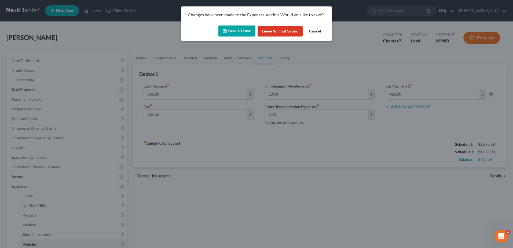
click at [238, 37] on button "Save & Leave" at bounding box center [236, 30] width 37 height 11
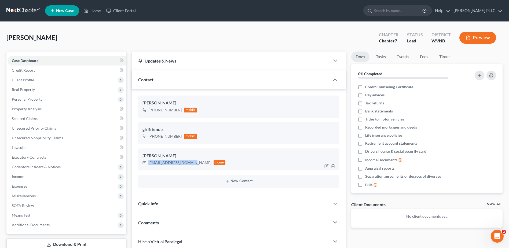
drag, startPoint x: 213, startPoint y: 221, endPoint x: 154, endPoint y: 220, distance: 58.7
click at [154, 165] on div "[EMAIL_ADDRESS][DOMAIN_NAME]" at bounding box center [179, 162] width 63 height 5
copy div "[EMAIL_ADDRESS][DOMAIN_NAME]"
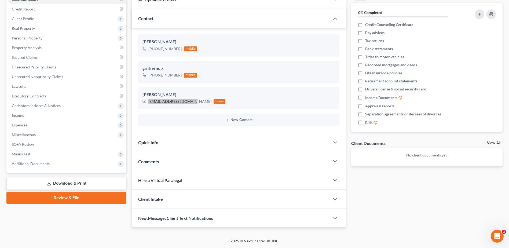
scroll to position [172, 0]
click at [27, 123] on span "Expenses" at bounding box center [19, 125] width 15 height 5
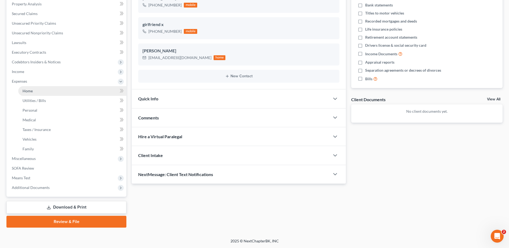
click at [33, 93] on span "Home" at bounding box center [28, 90] width 10 height 5
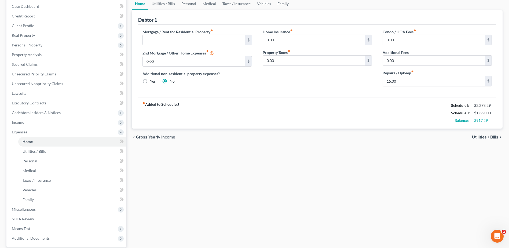
scroll to position [107, 0]
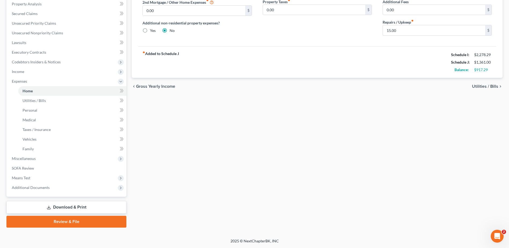
click at [472, 88] on span "Utilities / Bills" at bounding box center [485, 86] width 26 height 4
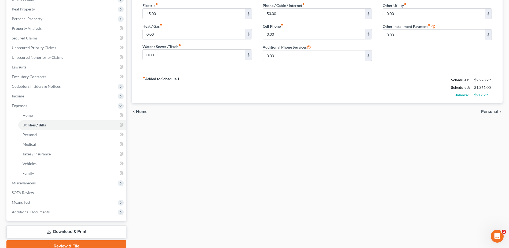
click at [481, 114] on span "Personal" at bounding box center [489, 111] width 17 height 4
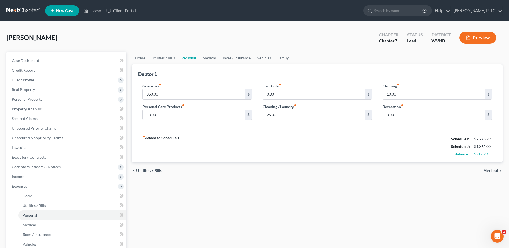
click at [483, 173] on span "Medical" at bounding box center [490, 170] width 15 height 4
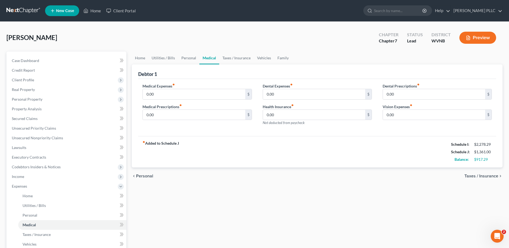
click at [478, 178] on span "Taxes / Insurance" at bounding box center [481, 176] width 34 height 4
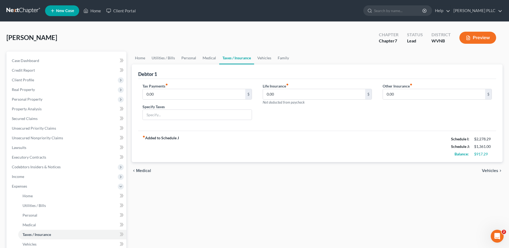
click at [482, 173] on span "Vehicles" at bounding box center [490, 170] width 16 height 4
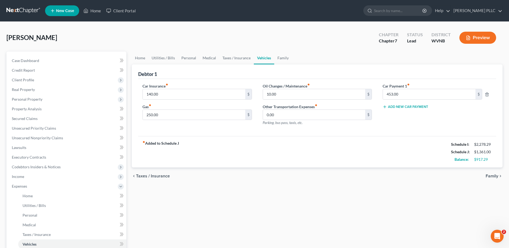
click at [29, 13] on link at bounding box center [23, 11] width 34 height 10
